Goal: Communication & Community: Share content

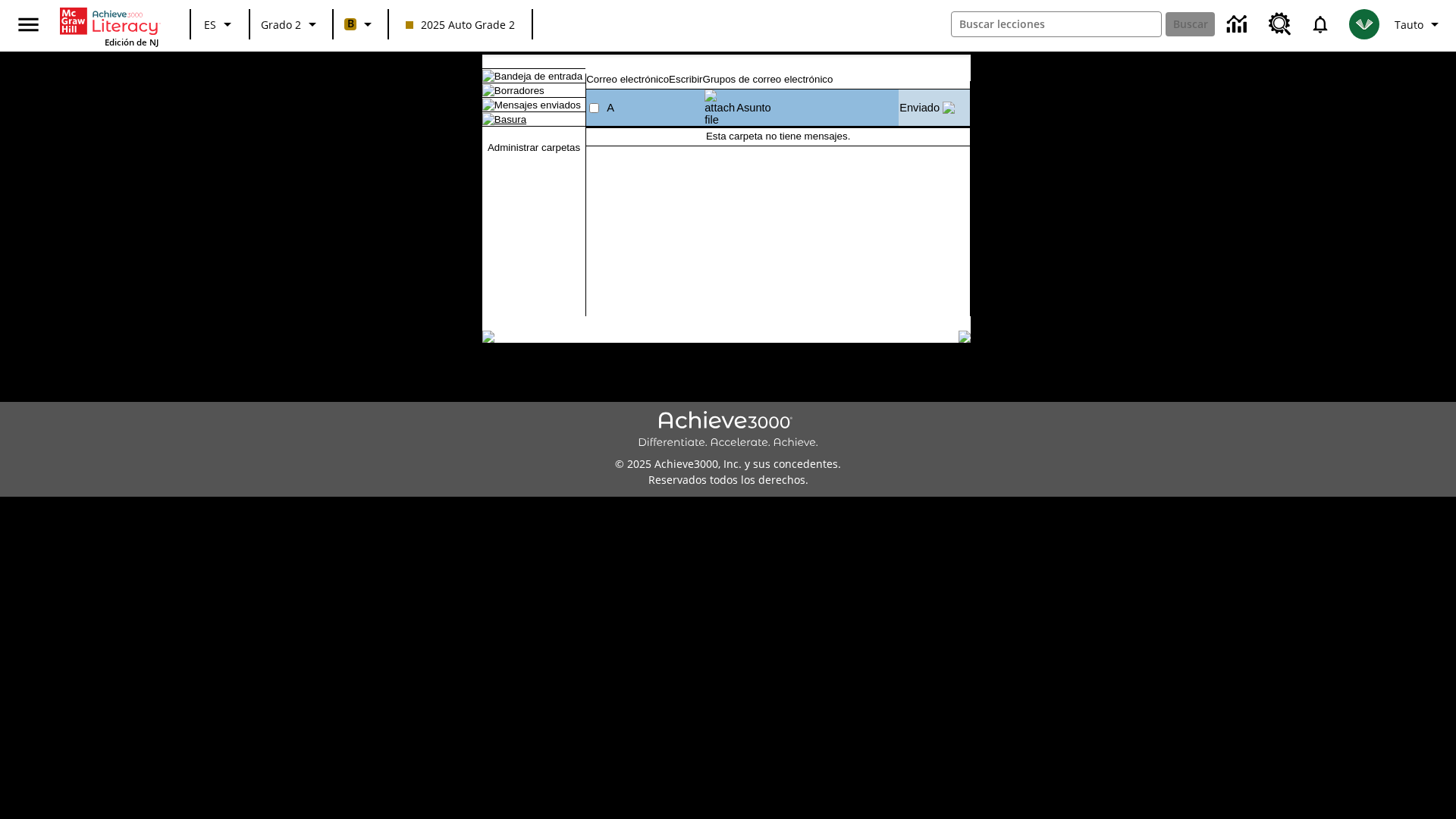
click at [497, 126] on link "Basura" at bounding box center [510, 120] width 31 height 11
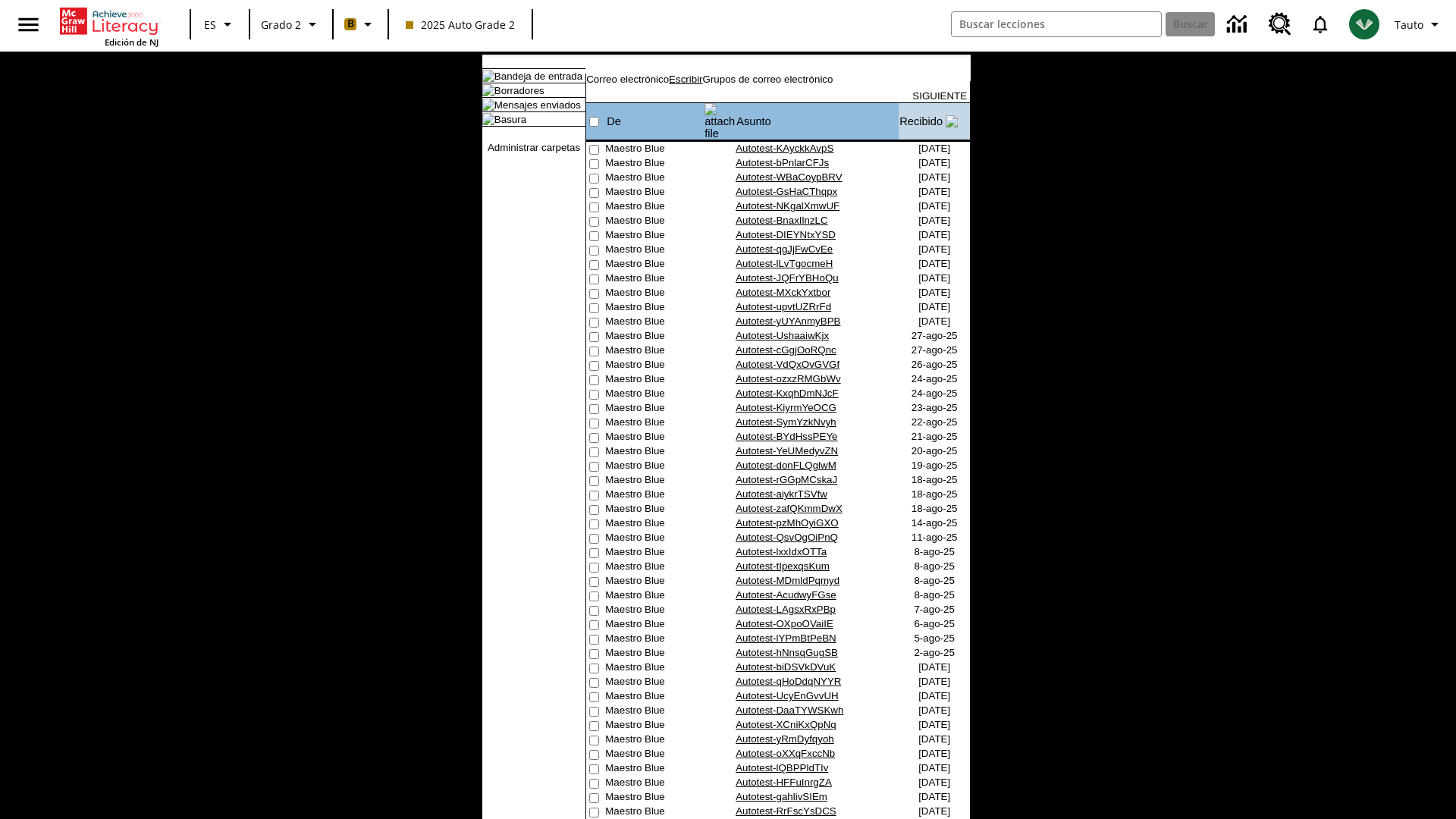
click at [702, 85] on link "Escribir" at bounding box center [685, 79] width 33 height 11
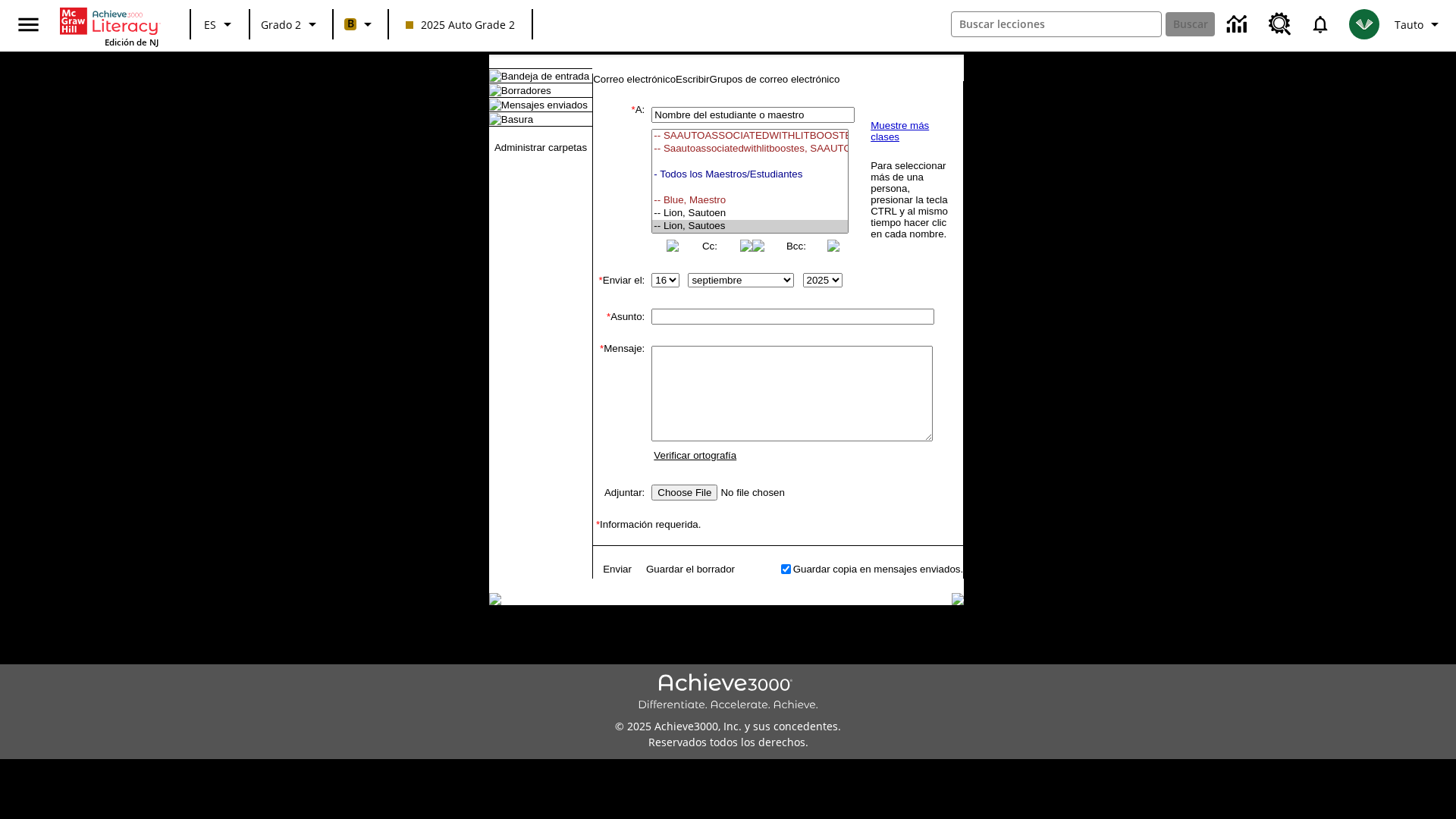
select select "U,21437111,1"
type input "Autotest-POimVmXSLr"
type textarea "email body message"
click at [610, 575] on link "Enviar" at bounding box center [617, 569] width 29 height 11
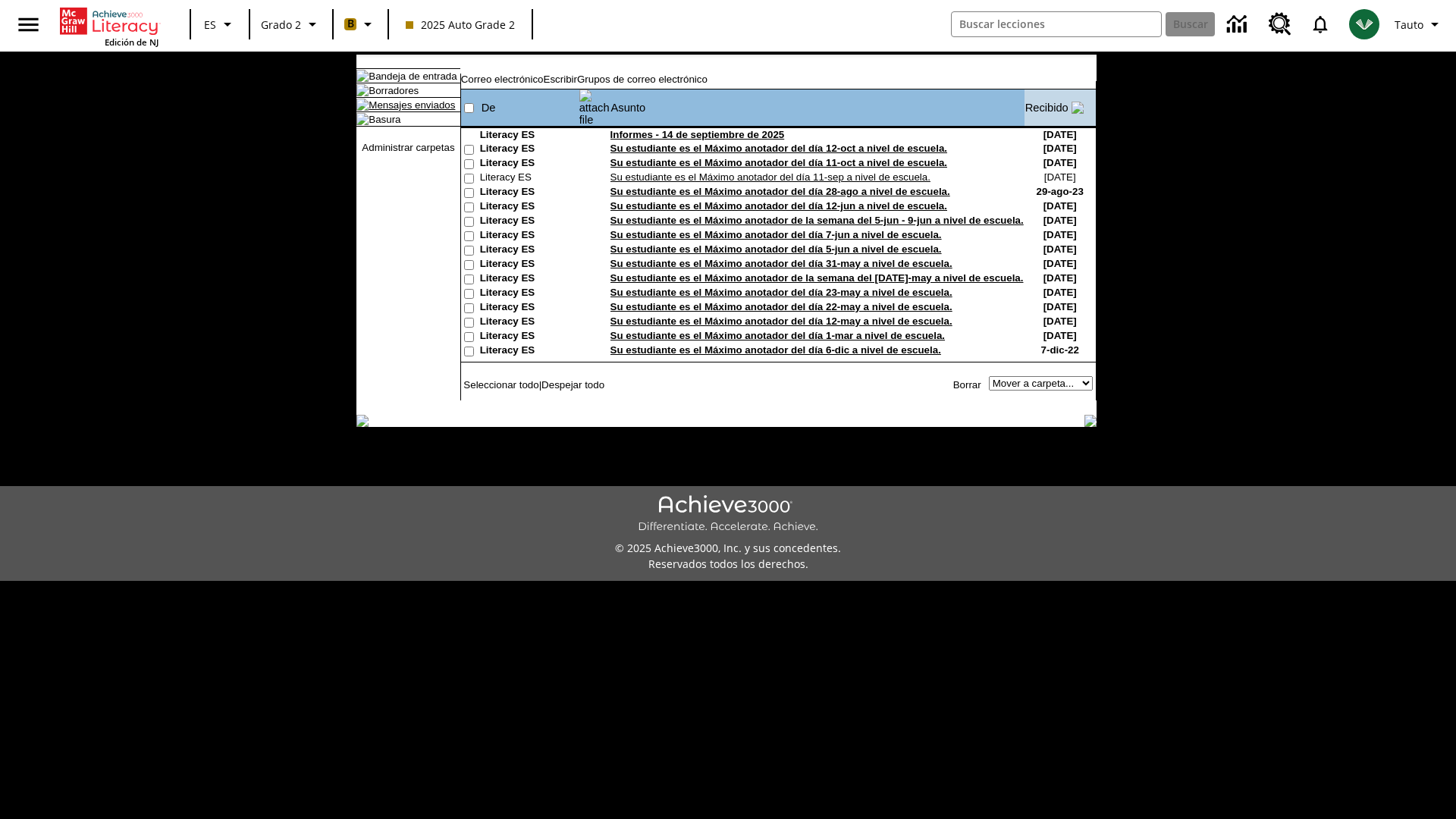
click at [404, 110] on link "Mensajes enviados" at bounding box center [412, 105] width 87 height 11
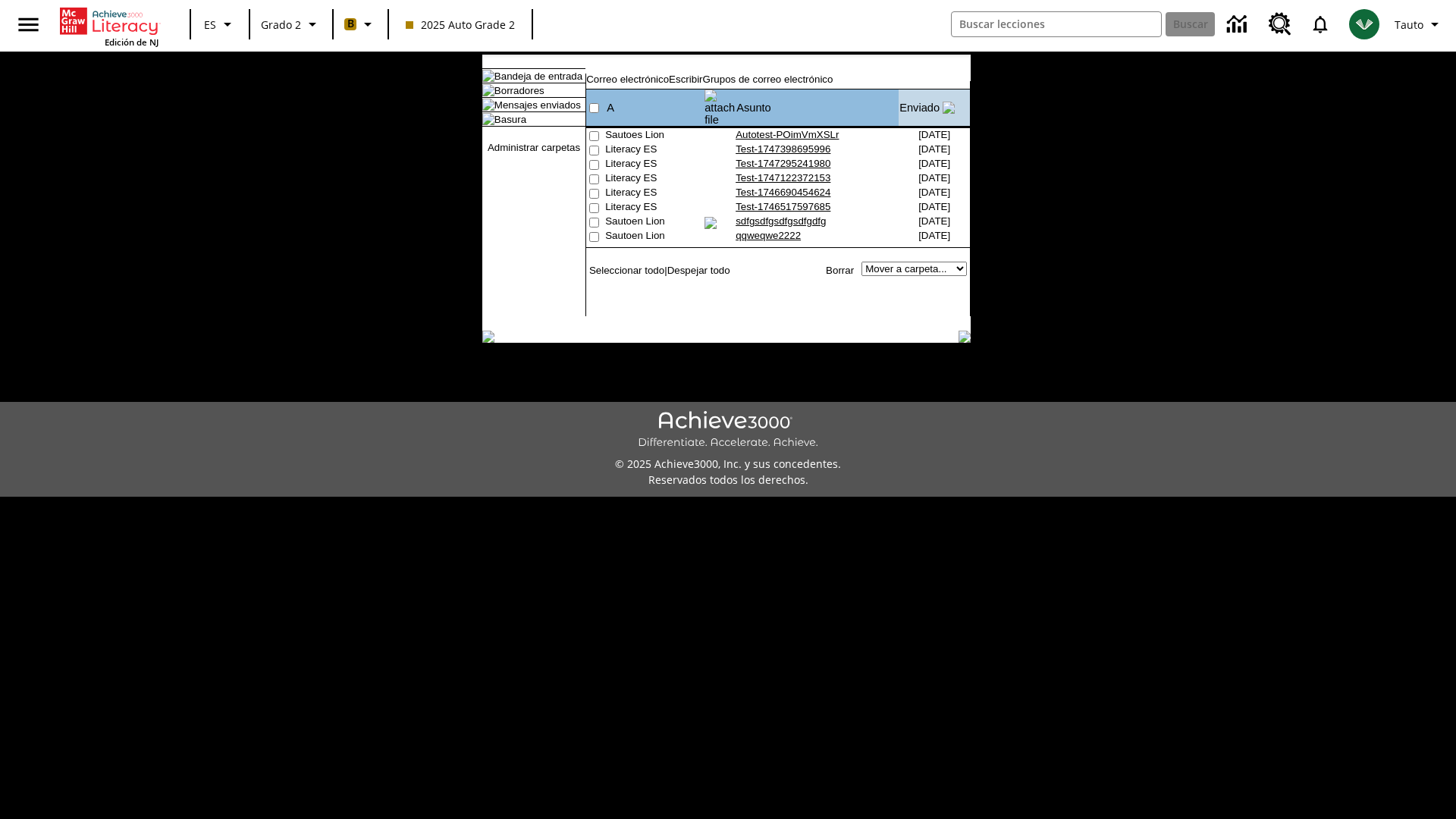
click at [592, 131] on input"] "checkbox" at bounding box center [594, 136] width 10 height 10
checkbox input"] "true"
click at [842, 268] on link "Borrar" at bounding box center [840, 270] width 29 height 11
